Goal: Navigation & Orientation: Find specific page/section

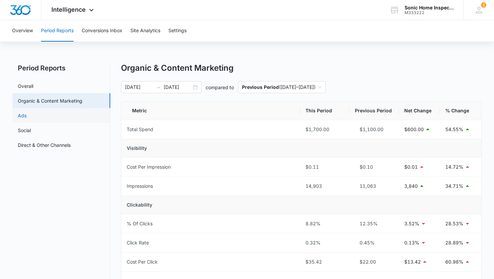
click at [27, 118] on link "Ads" at bounding box center [22, 115] width 9 height 7
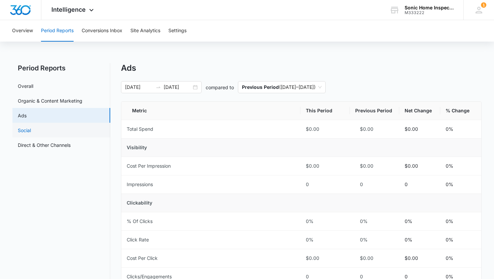
click at [31, 129] on link "Social" at bounding box center [24, 130] width 13 height 7
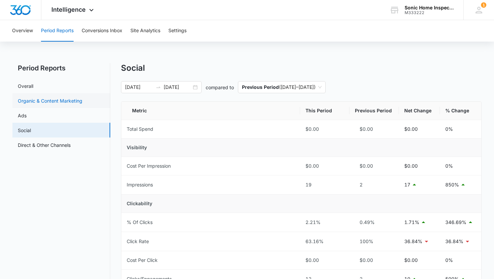
click at [64, 100] on link "Organic & Content Marketing" at bounding box center [50, 100] width 64 height 7
